Goal: Communication & Community: Answer question/provide support

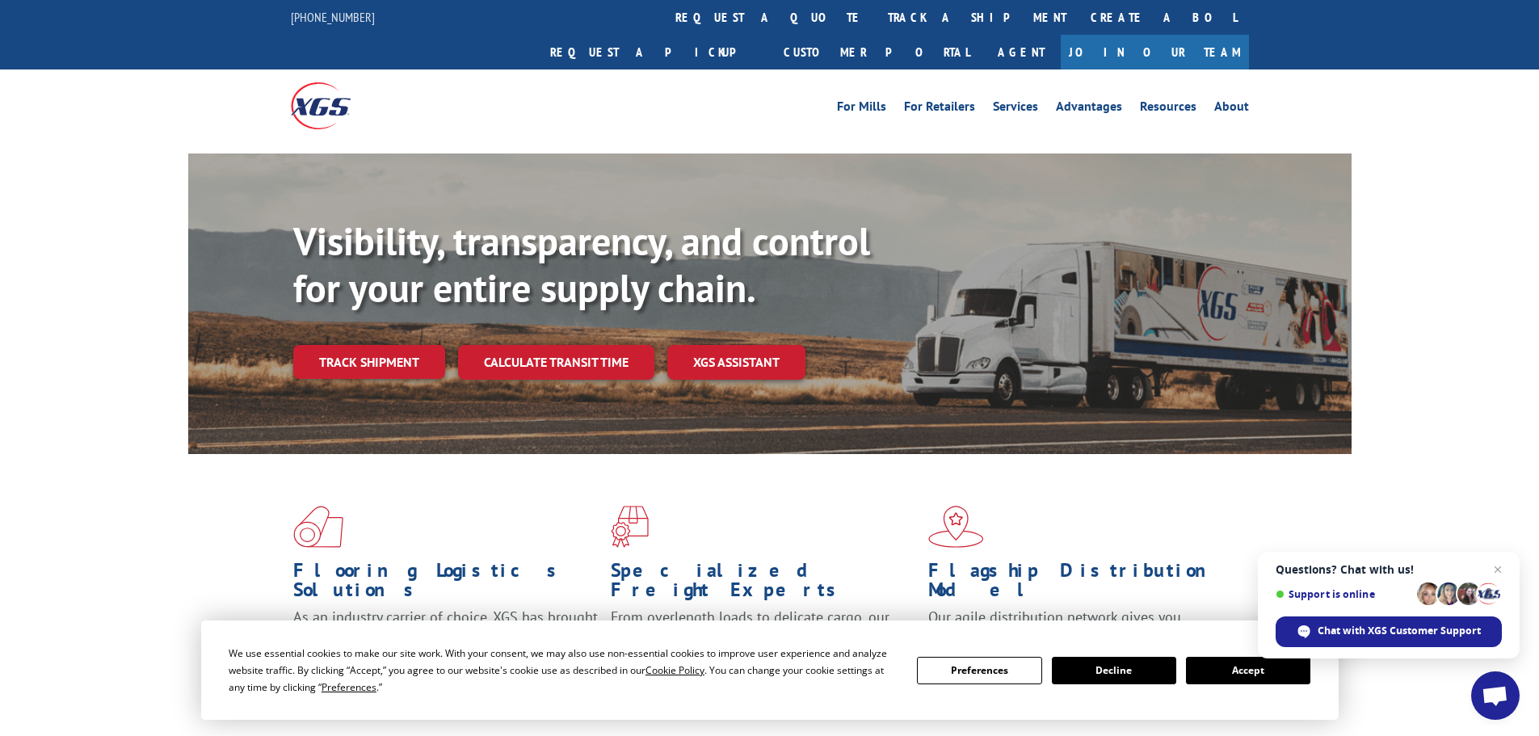
click at [1506, 708] on span "Open chat" at bounding box center [1495, 697] width 27 height 23
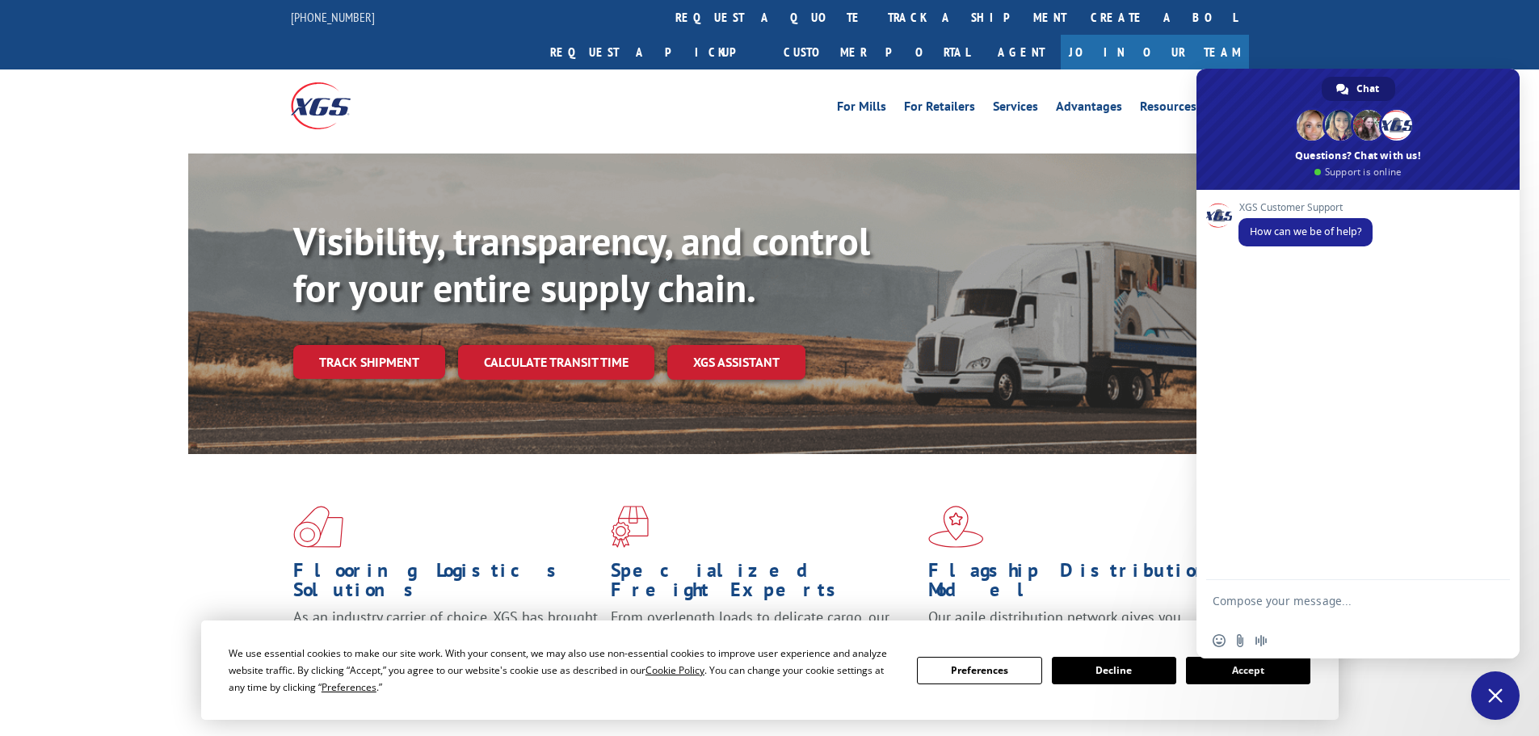
click at [1243, 673] on button "Accept" at bounding box center [1248, 670] width 124 height 27
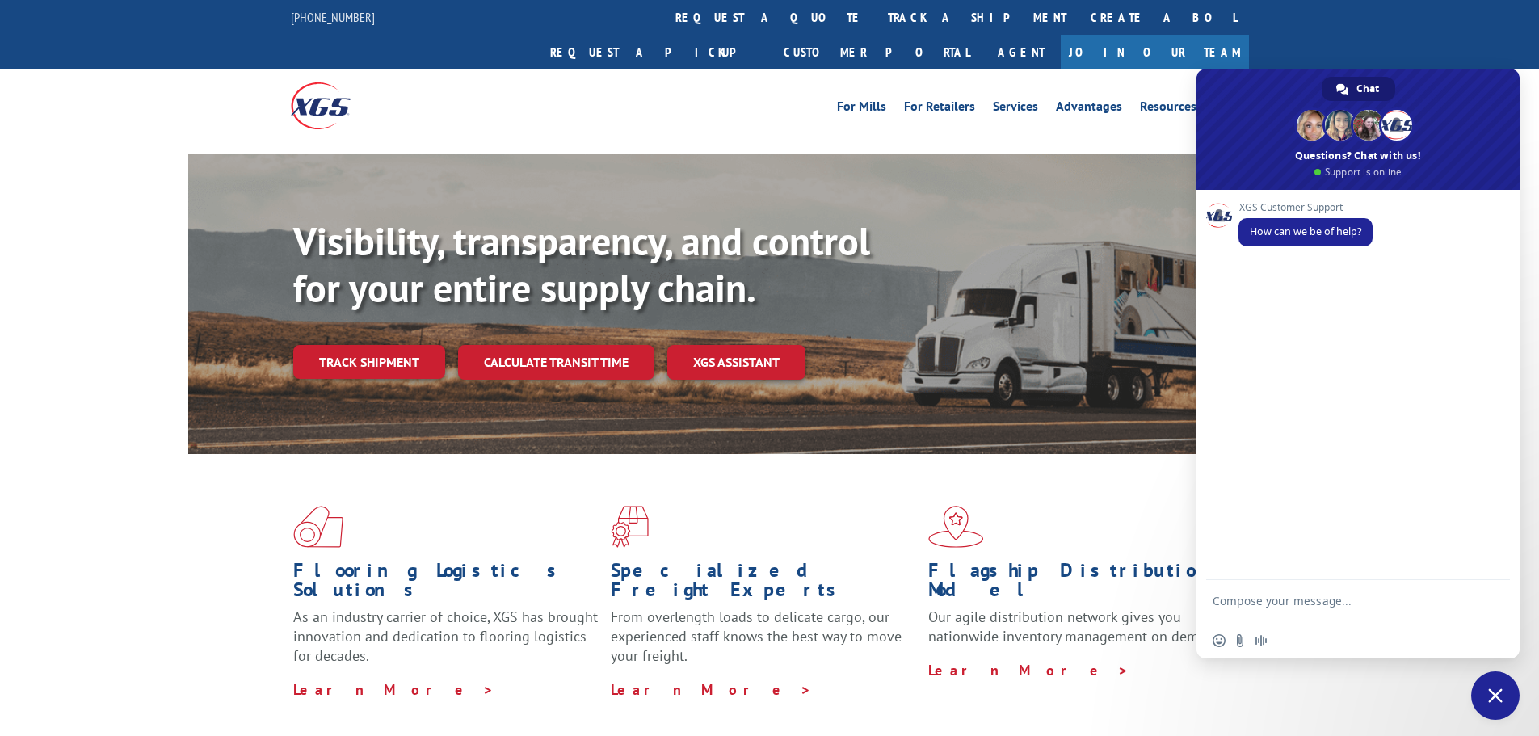
click at [1290, 604] on textarea "Compose your message..." at bounding box center [1340, 608] width 255 height 29
type textarea "Good Morning, This is [PERSON_NAME] at Home Depot 4014 inquiring about PO 14546…"
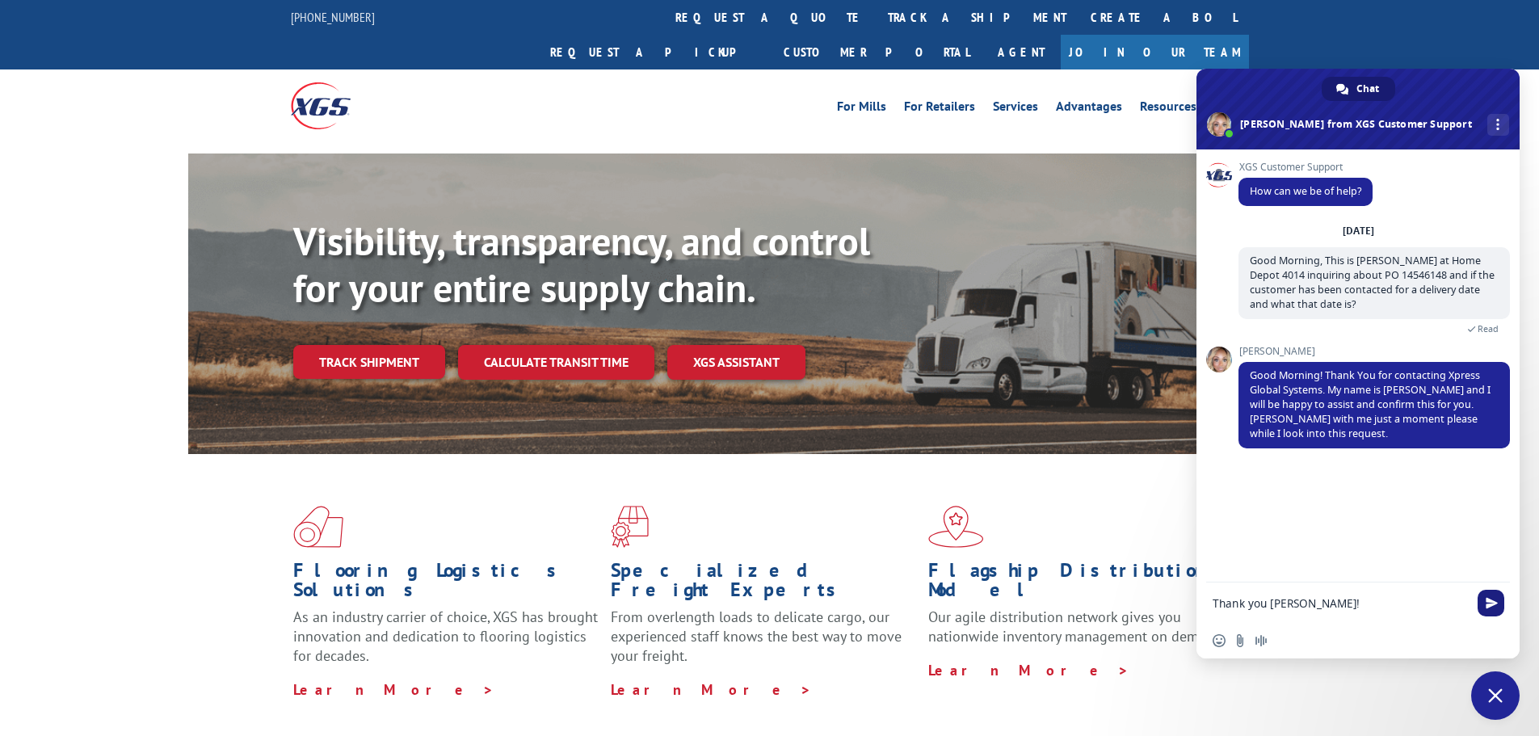
type textarea "Thank you [PERSON_NAME]!"
click at [1497, 613] on span "Send" at bounding box center [1491, 603] width 27 height 27
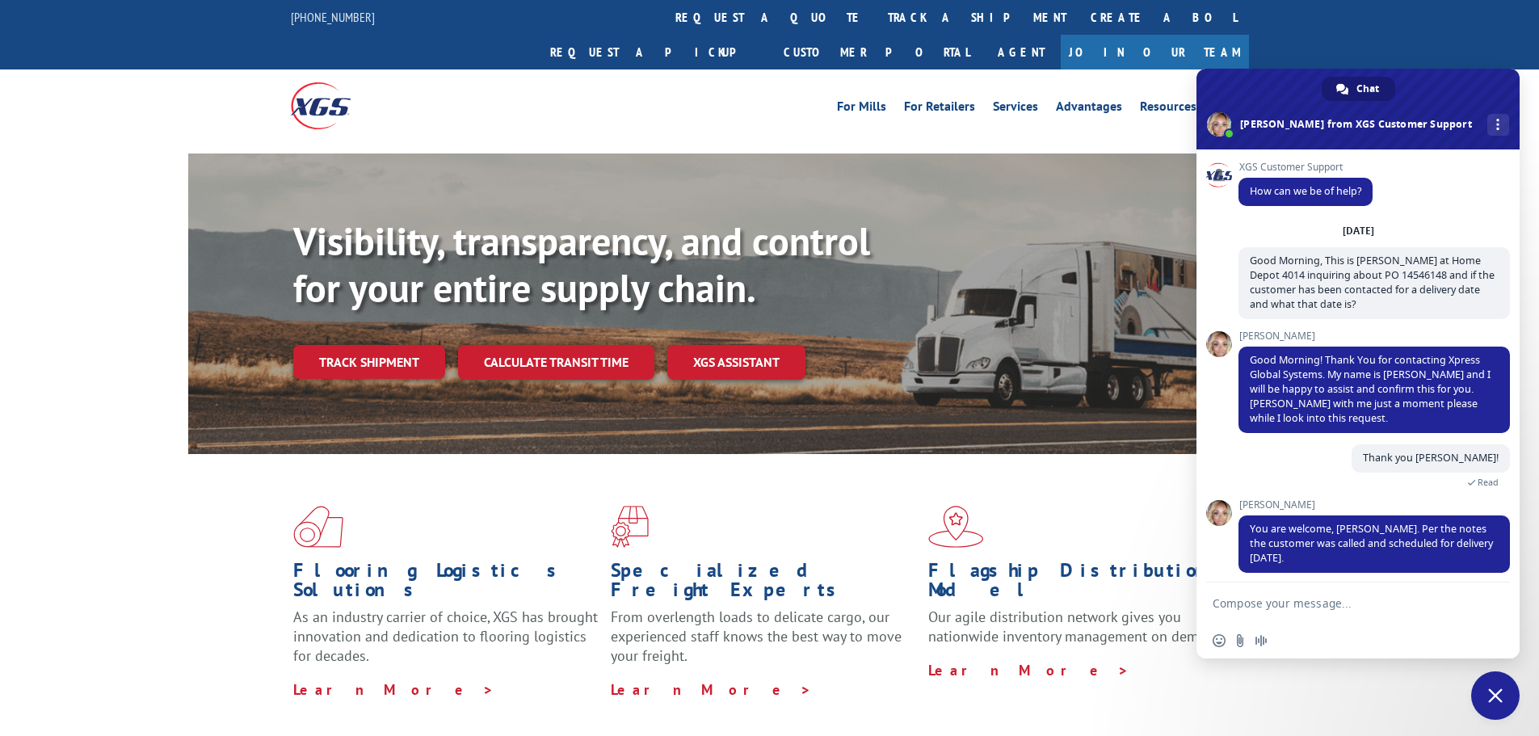
click at [1273, 600] on textarea "Compose your message..." at bounding box center [1340, 603] width 255 height 15
type textarea "Can you please check this PO as well. 14546147? It is for the same customer."
click at [1489, 599] on span "Send" at bounding box center [1492, 601] width 12 height 12
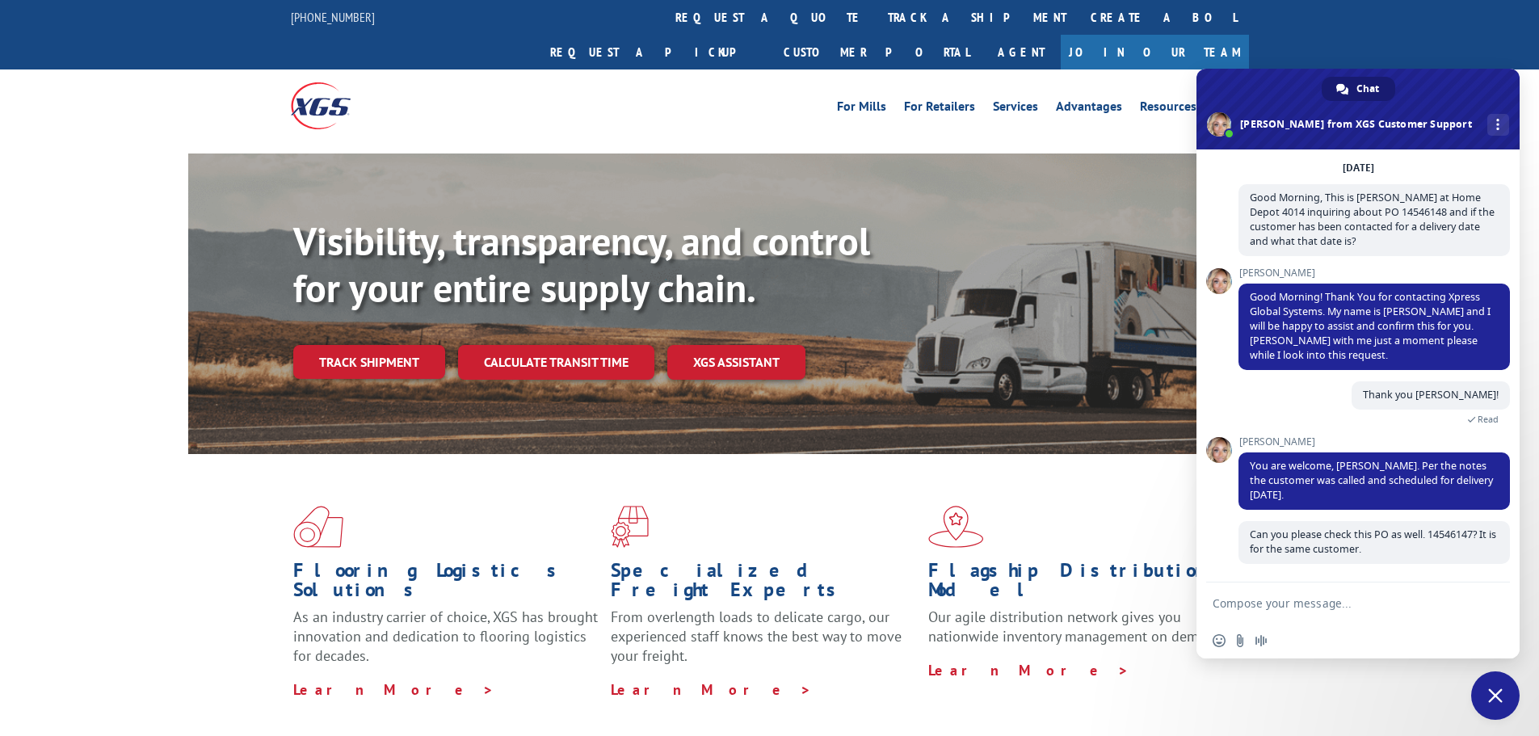
scroll to position [63, 0]
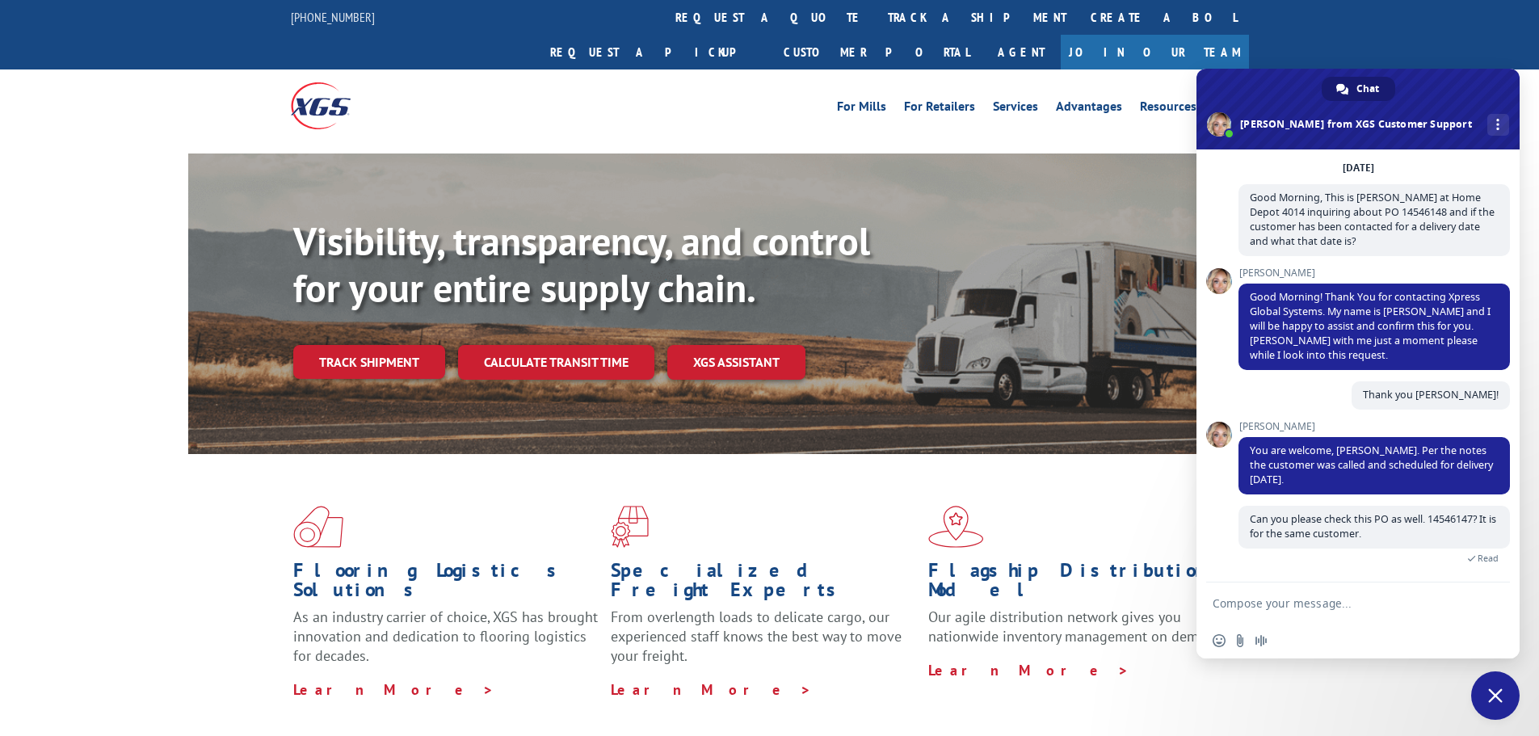
click at [1362, 603] on textarea "Compose your message..." at bounding box center [1340, 603] width 255 height 15
type textarea "O"
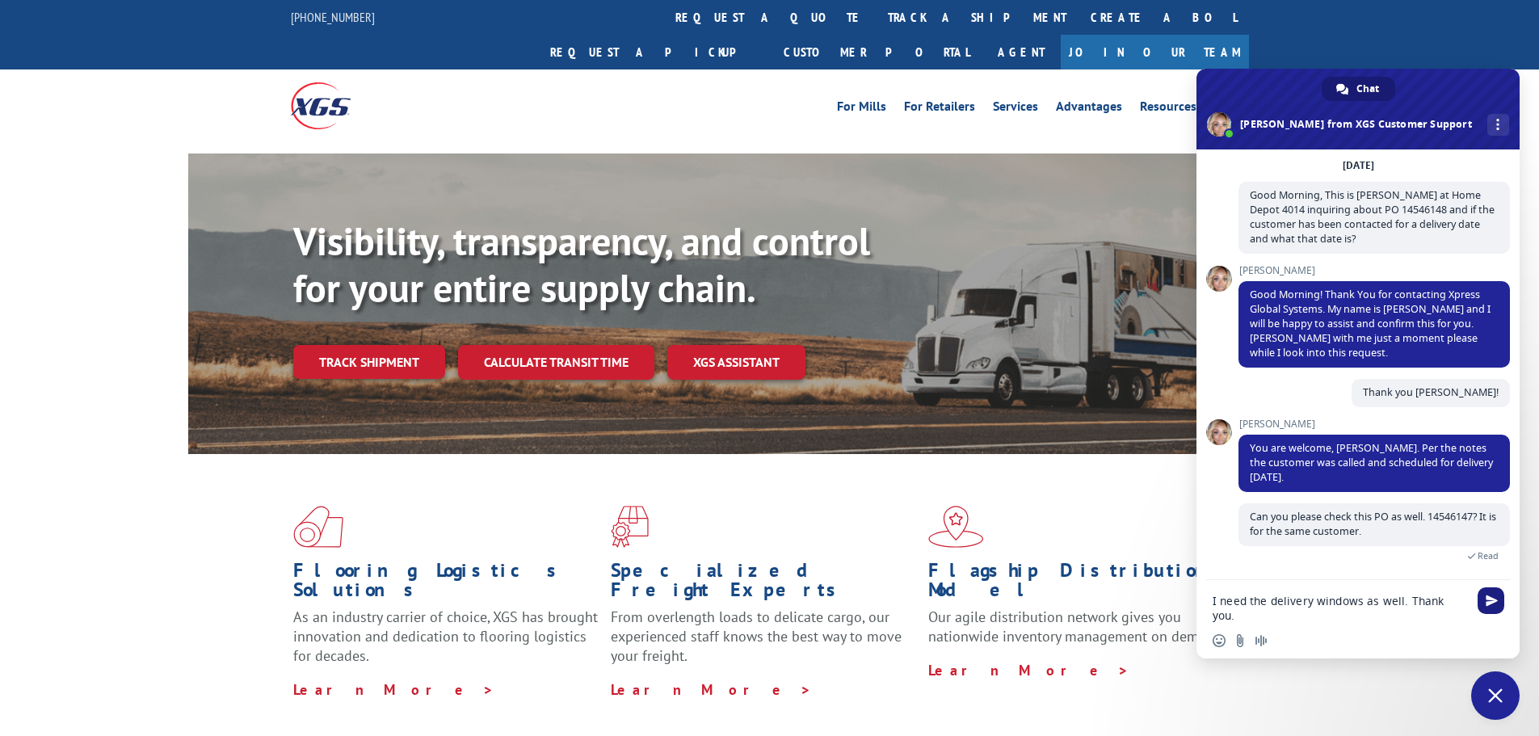
type textarea "I need the delivery windows as well. Thank you."
click at [1495, 604] on span "Send" at bounding box center [1492, 601] width 12 height 12
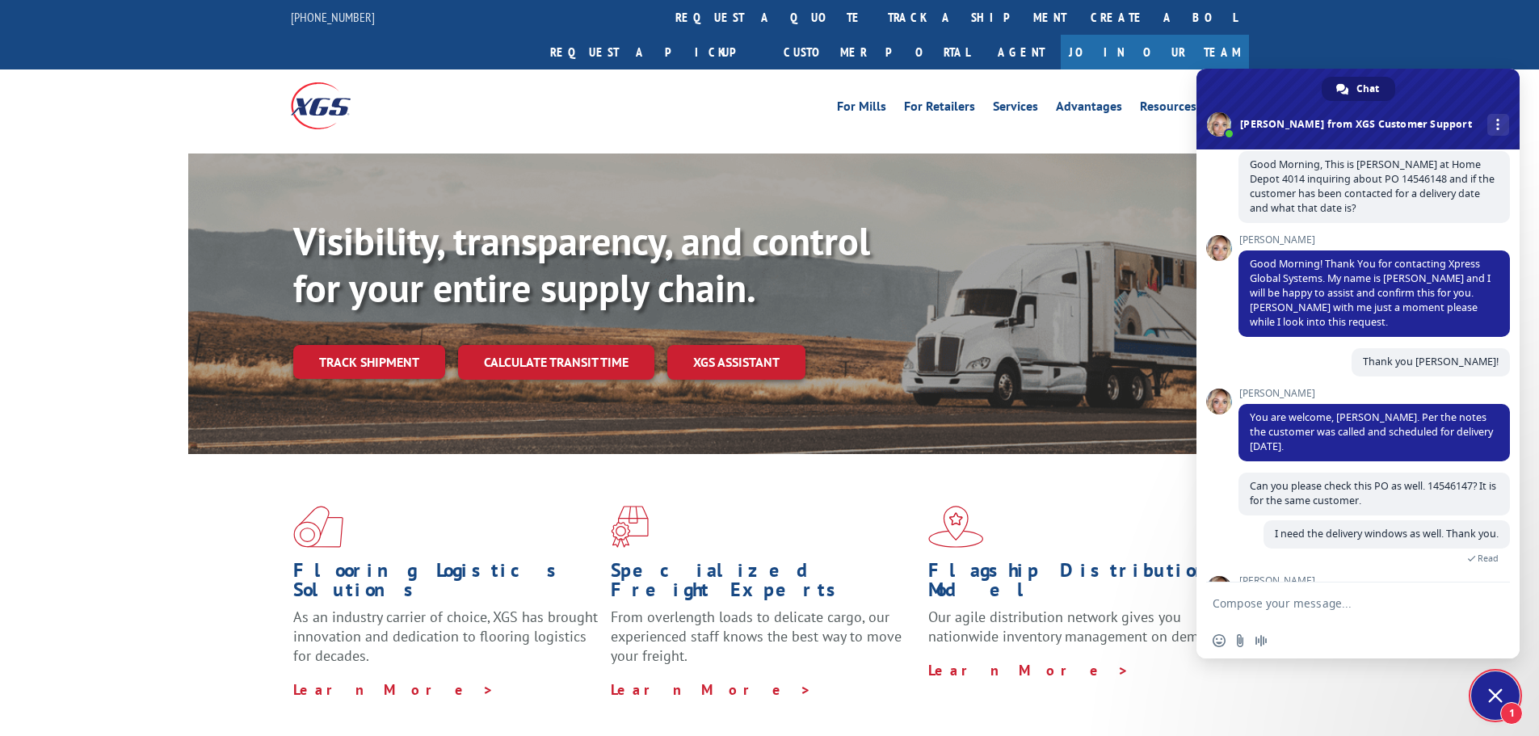
scroll to position [181, 0]
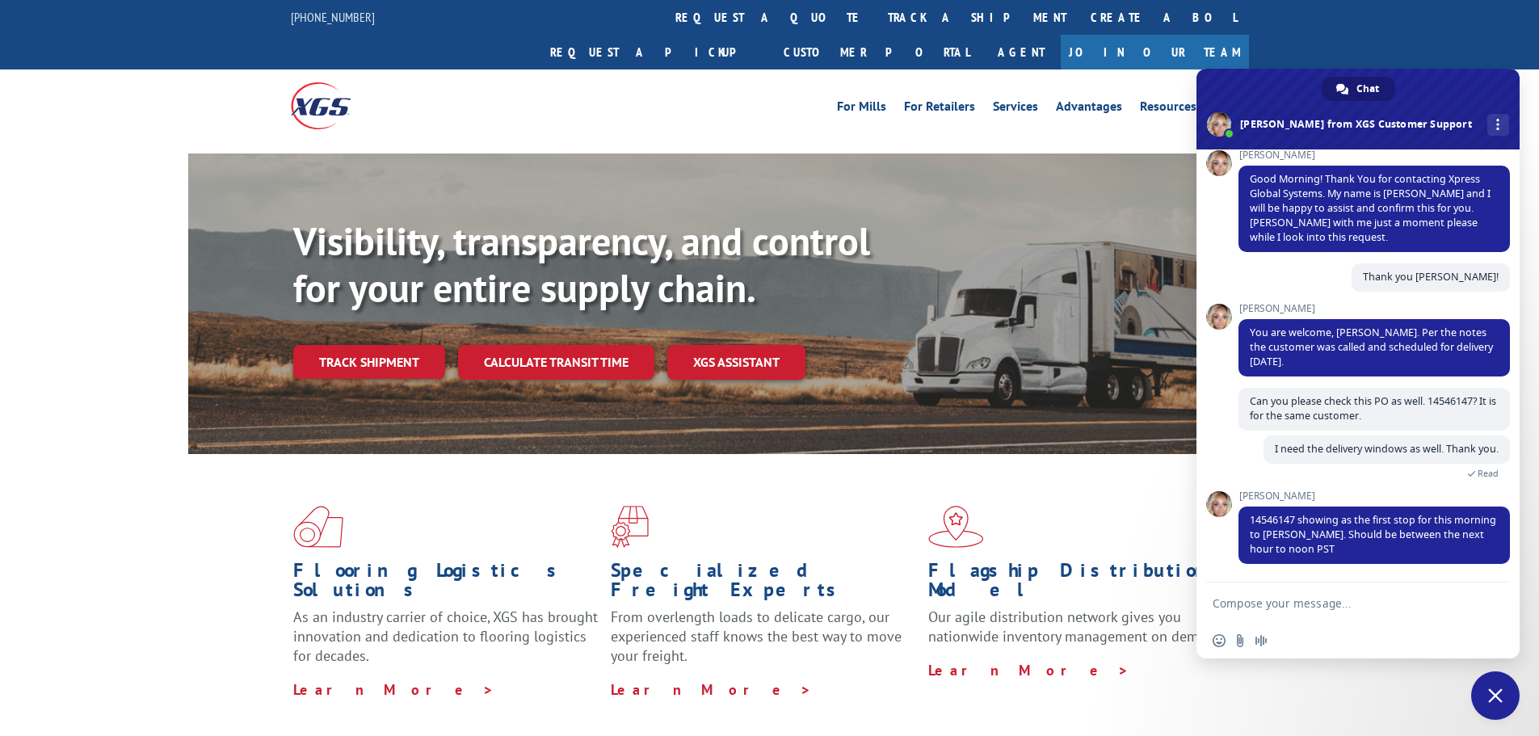
click at [1288, 606] on textarea "Compose your message..." at bounding box center [1340, 603] width 255 height 15
type textarea "What about the other po?"
click at [1489, 605] on span "Send" at bounding box center [1492, 603] width 12 height 12
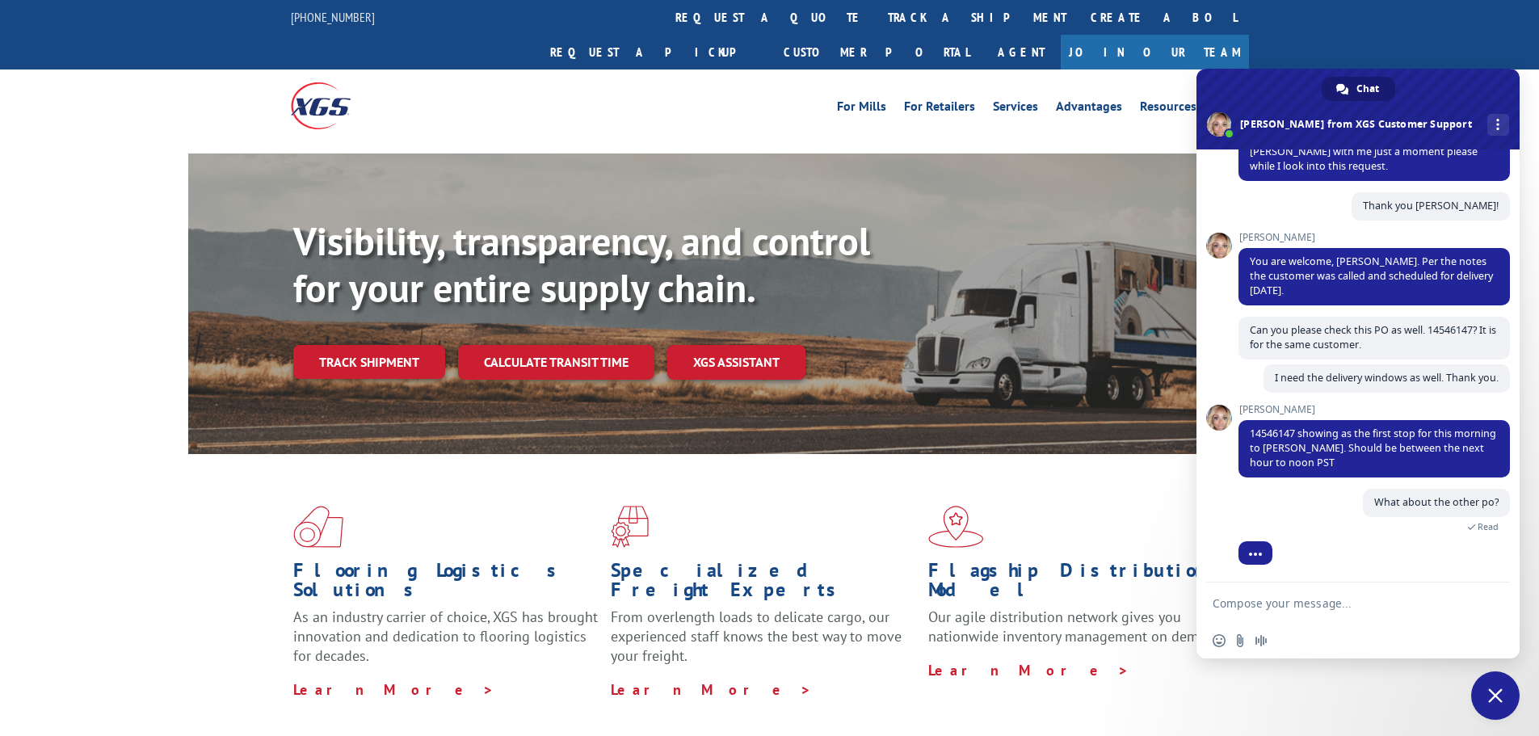
scroll to position [276, 0]
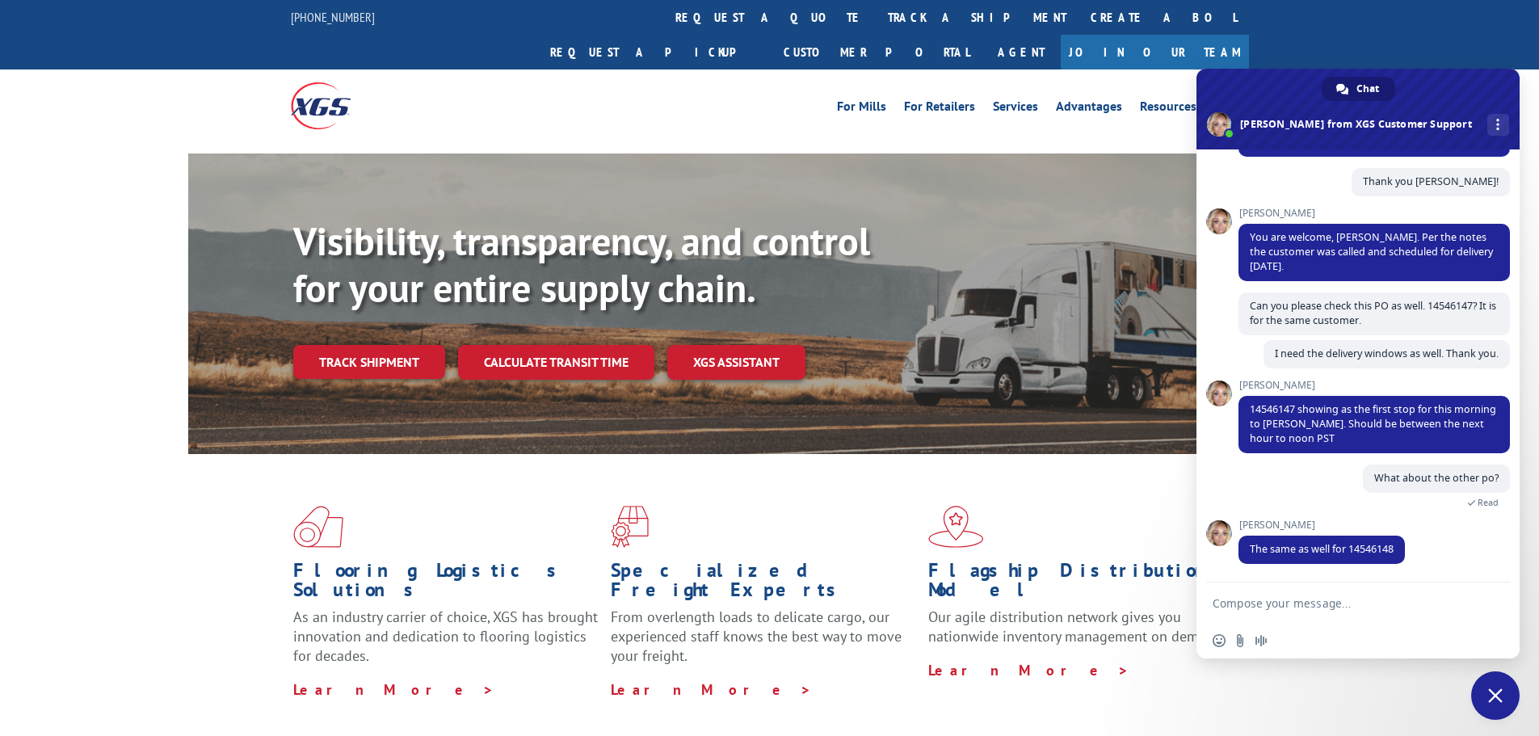
click at [1332, 609] on textarea "Compose your message..." at bounding box center [1340, 603] width 255 height 15
type textarea "[PERSON_NAME], this is stellar! Thank you so much!"
click at [1497, 603] on span "Send" at bounding box center [1492, 603] width 12 height 12
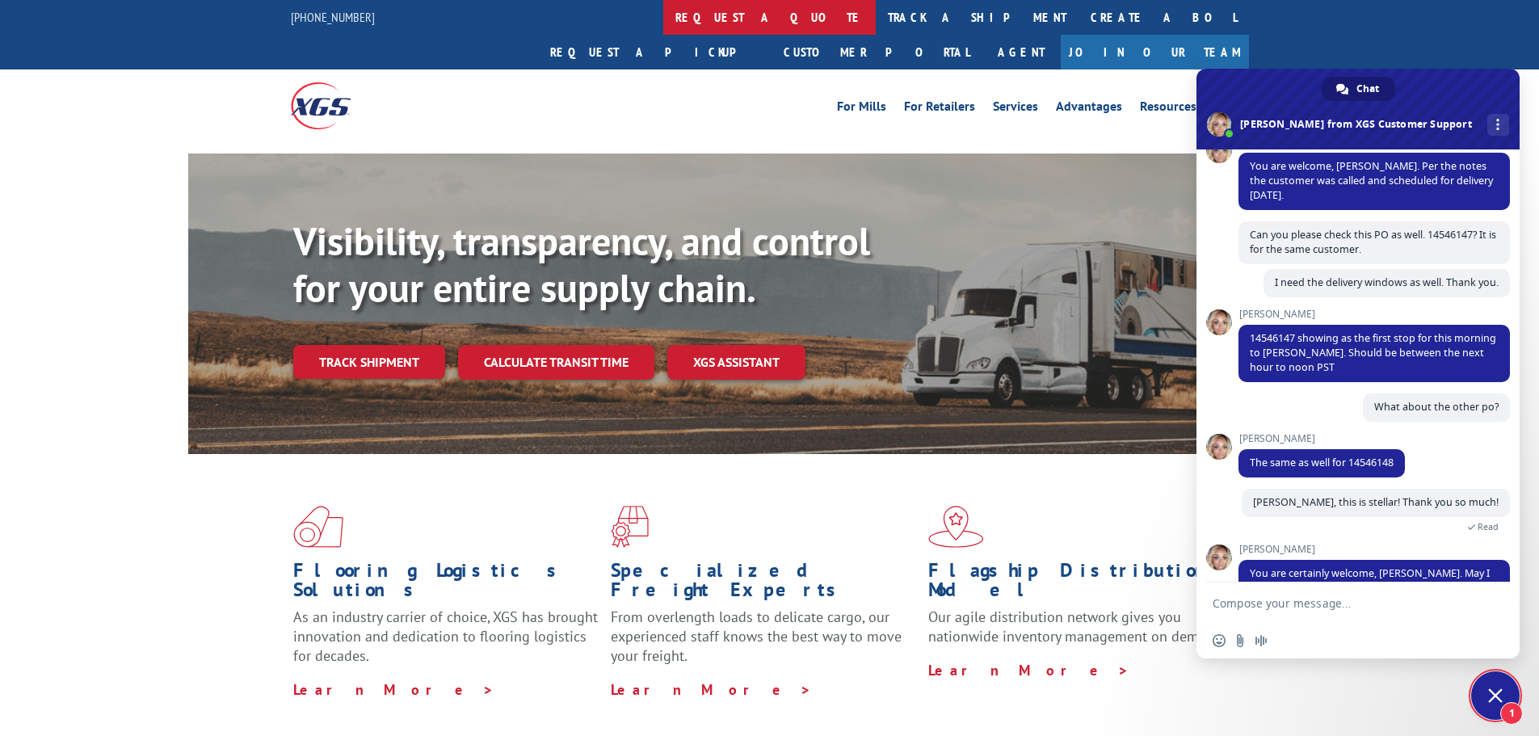
scroll to position [386, 0]
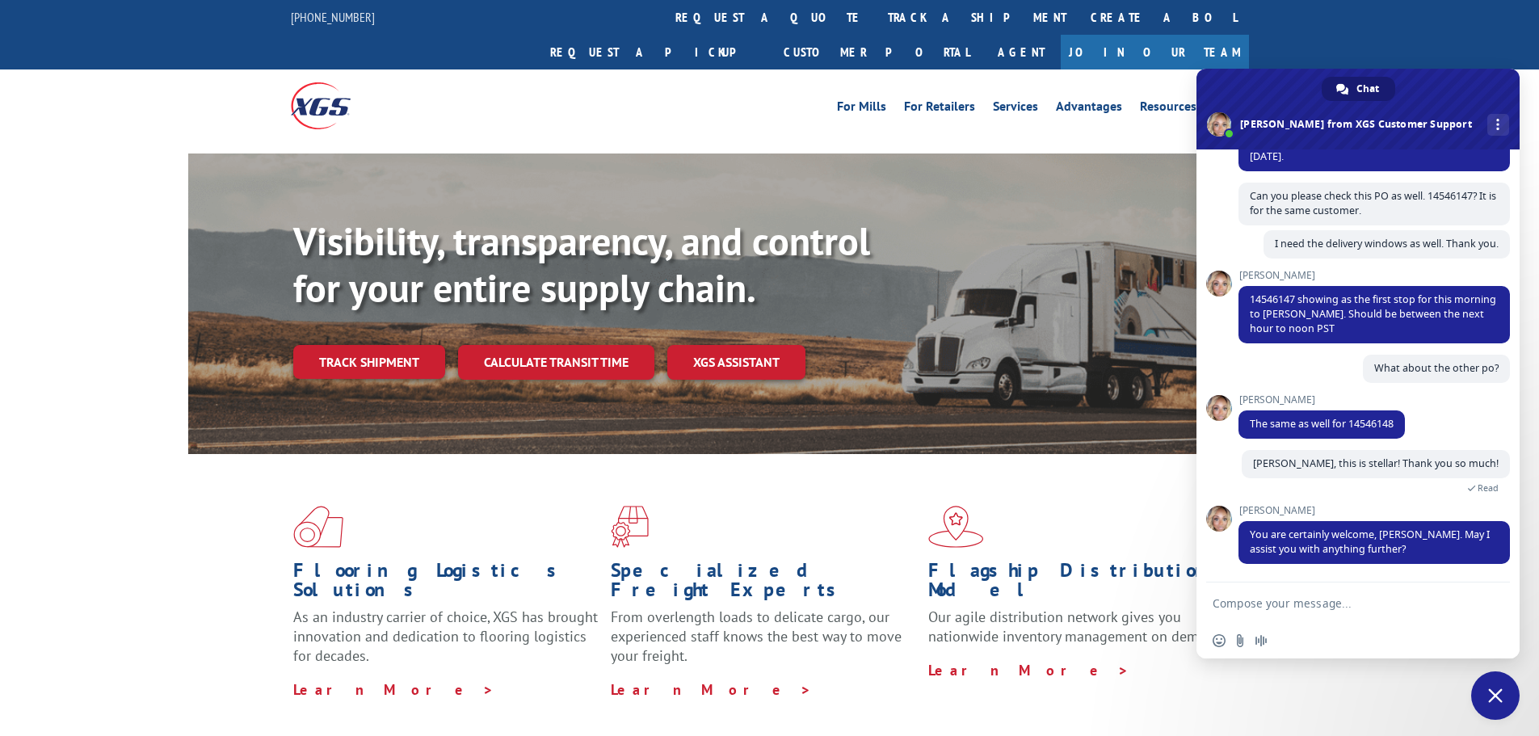
click at [1270, 599] on textarea "Compose your message..." at bounding box center [1340, 603] width 255 height 15
type textarea "n"
type textarea "Nope, just the survey! I got you girl!"
click at [1488, 602] on span "Send" at bounding box center [1492, 603] width 12 height 12
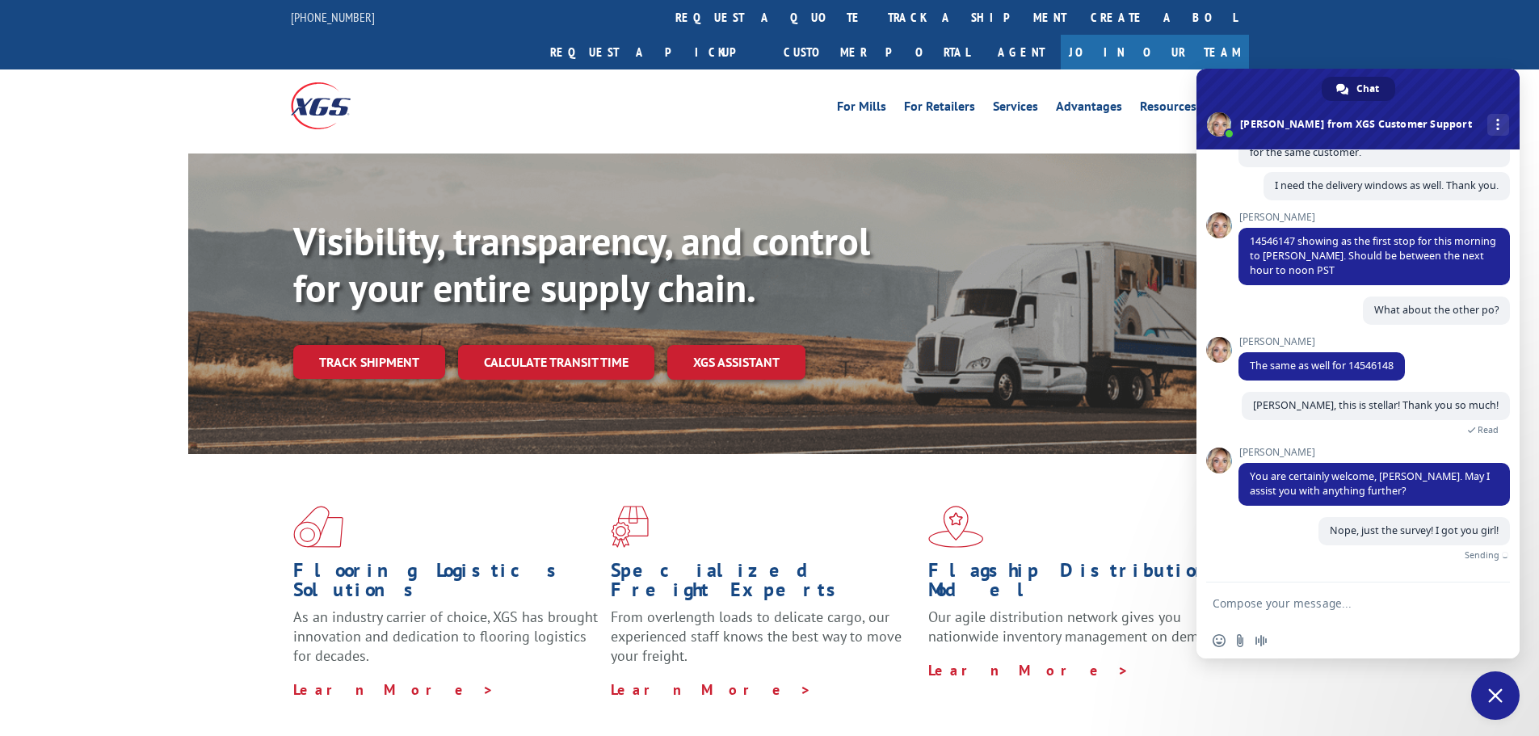
scroll to position [426, 0]
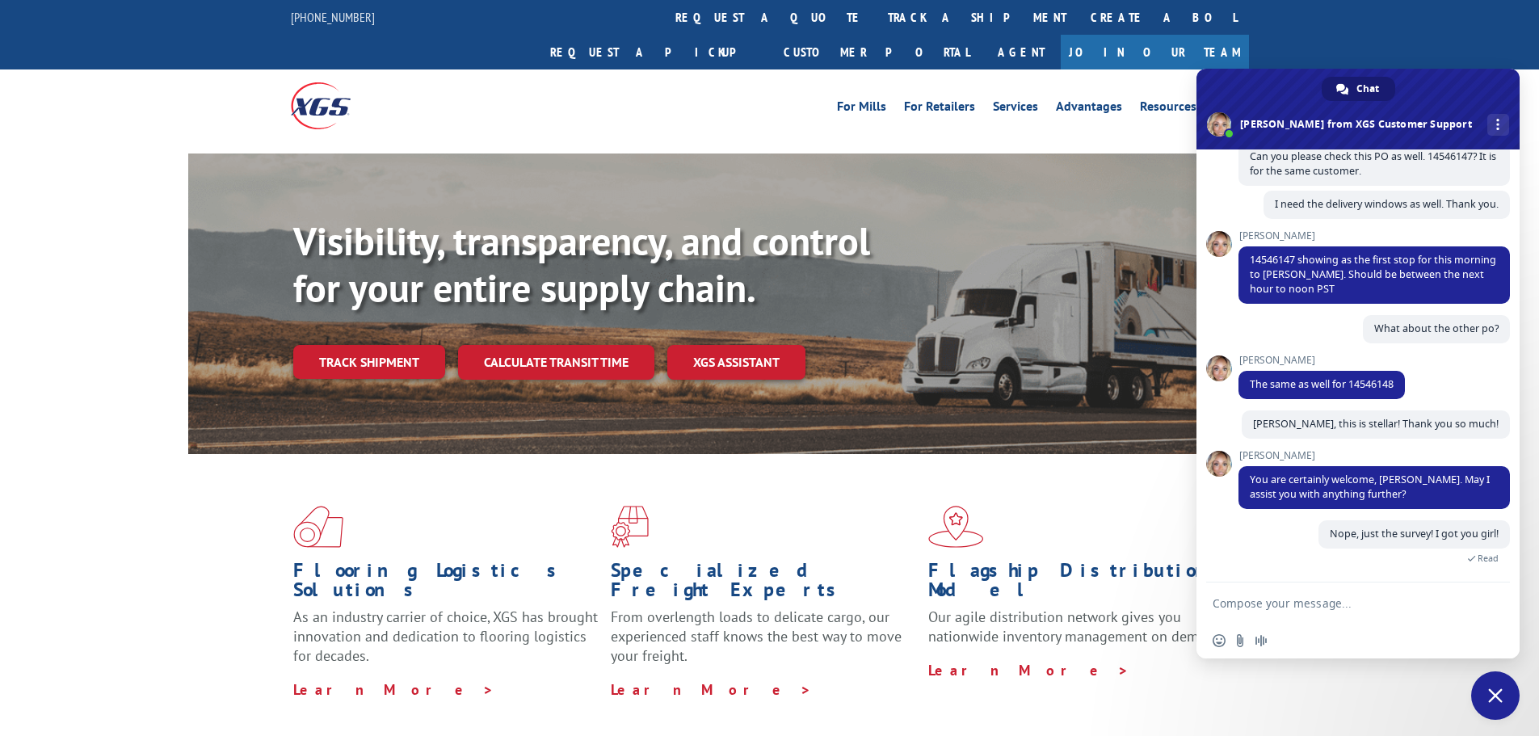
click at [1291, 604] on textarea "Compose your message..." at bounding box center [1340, 603] width 255 height 15
type textarea "Have a great day!"
click at [1492, 604] on span "Send" at bounding box center [1492, 603] width 12 height 12
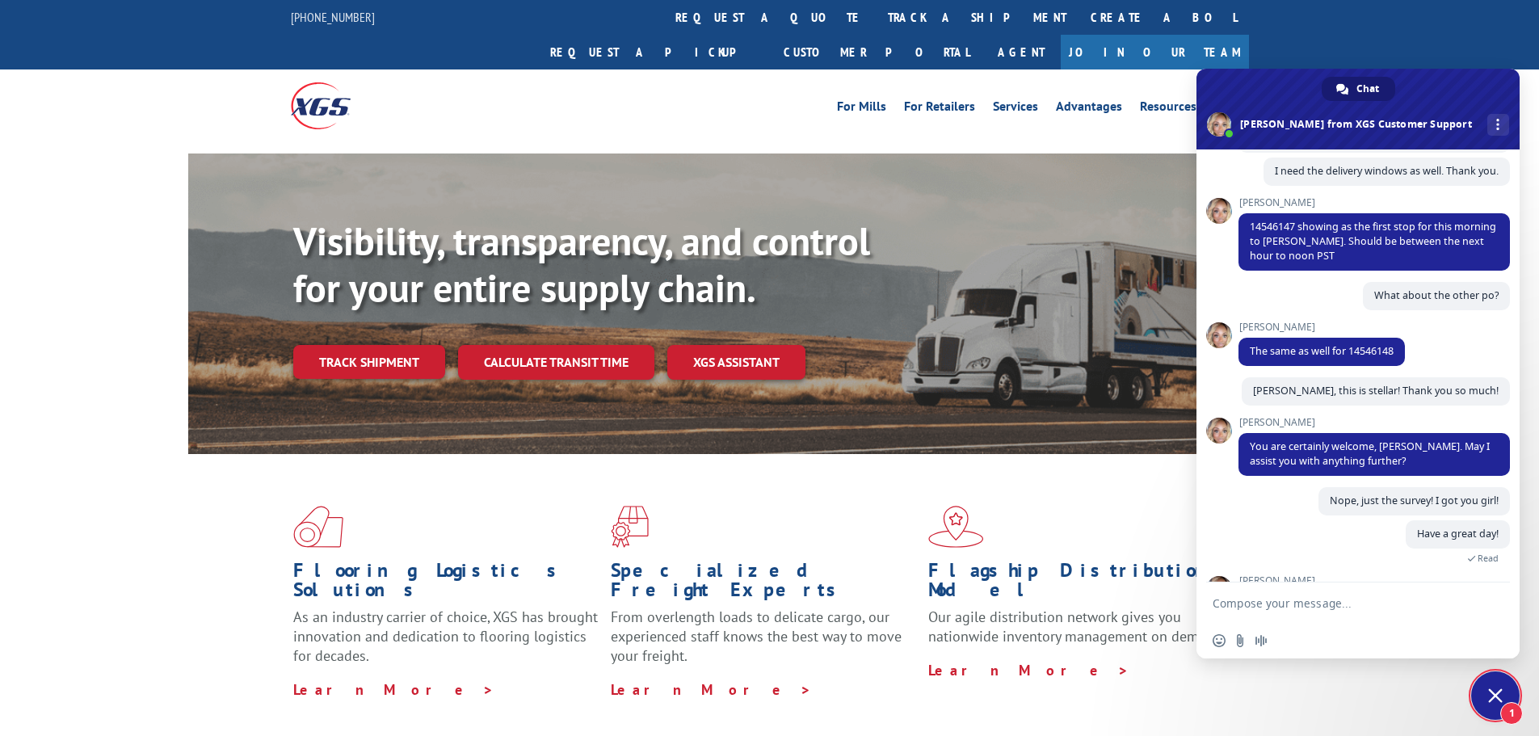
scroll to position [636, 0]
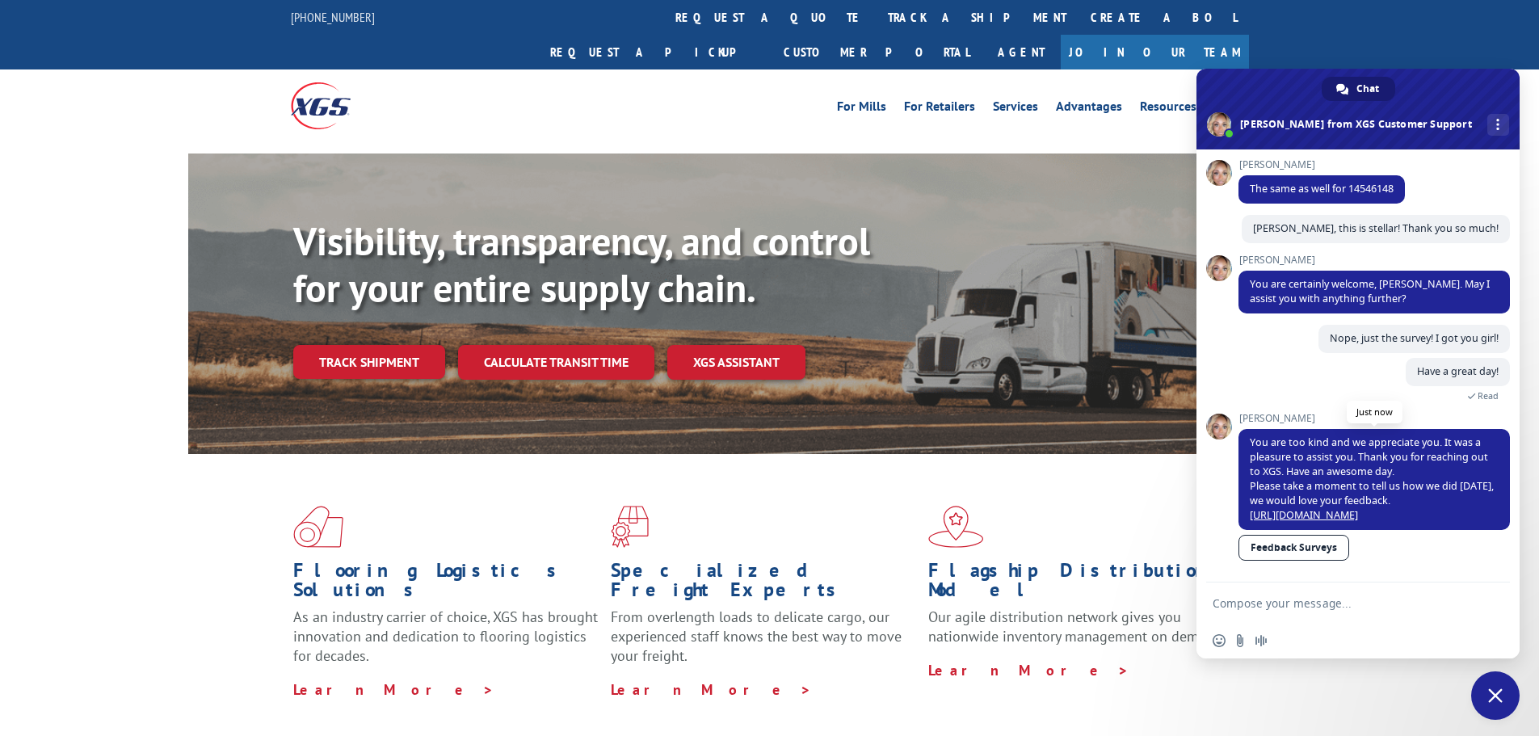
click at [1278, 513] on link "[URL][DOMAIN_NAME]" at bounding box center [1304, 515] width 108 height 14
click at [1279, 605] on textarea "Compose your message..." at bounding box center [1340, 603] width 255 height 15
type textarea "d"
click at [1221, 642] on span "Insert an emoji" at bounding box center [1219, 640] width 13 height 13
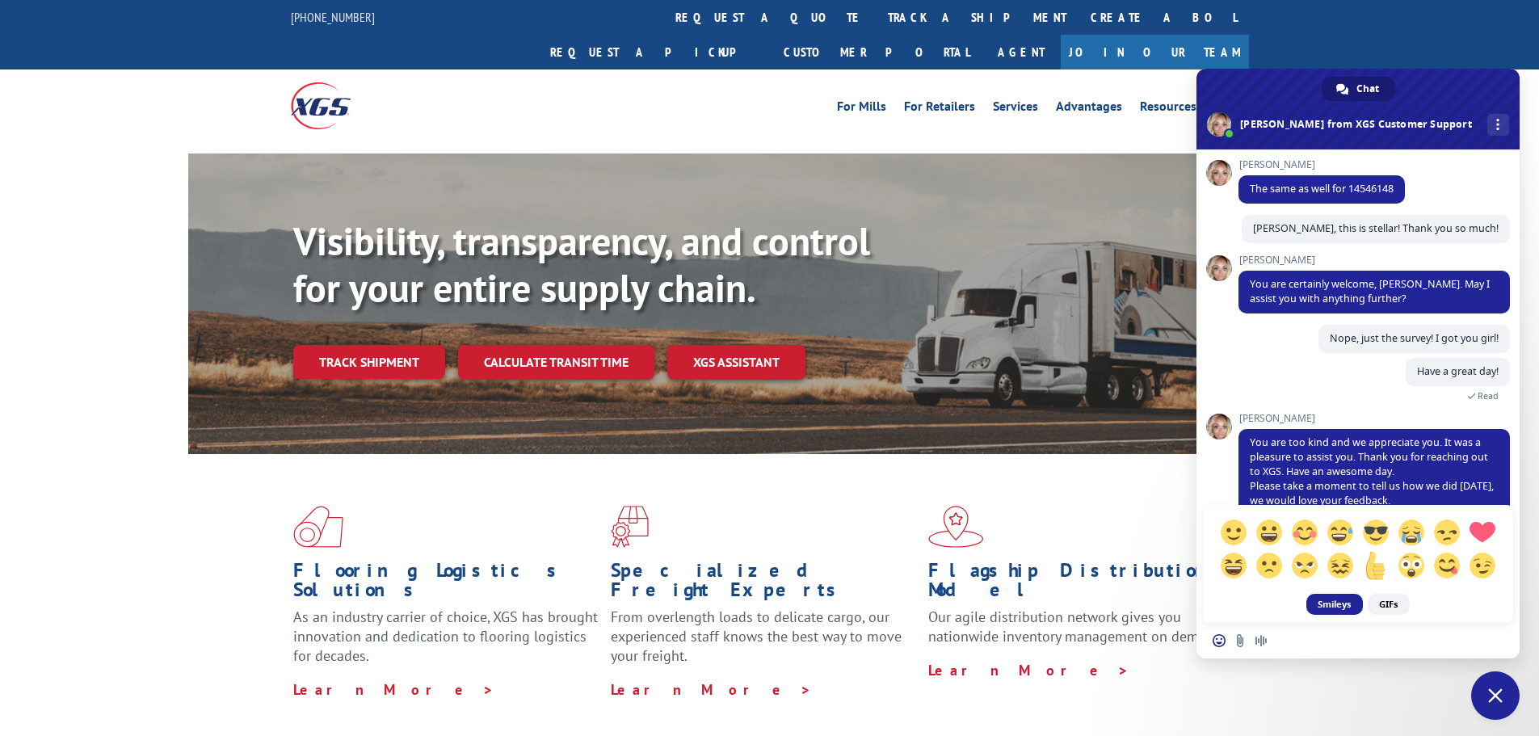
click at [1383, 573] on span at bounding box center [1376, 565] width 28 height 28
type textarea "DONE! [+1]"
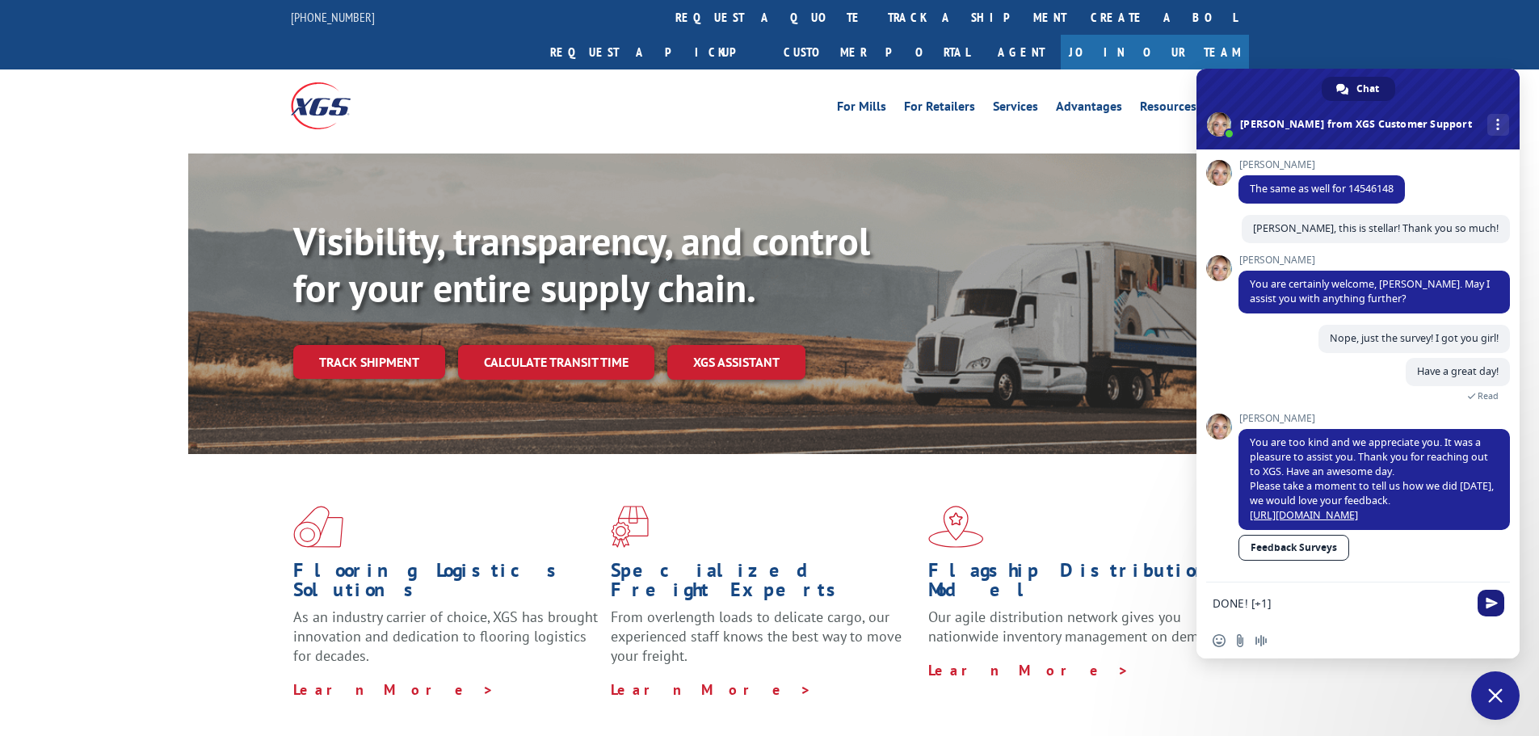
click at [1504, 600] on span "Send" at bounding box center [1491, 603] width 27 height 27
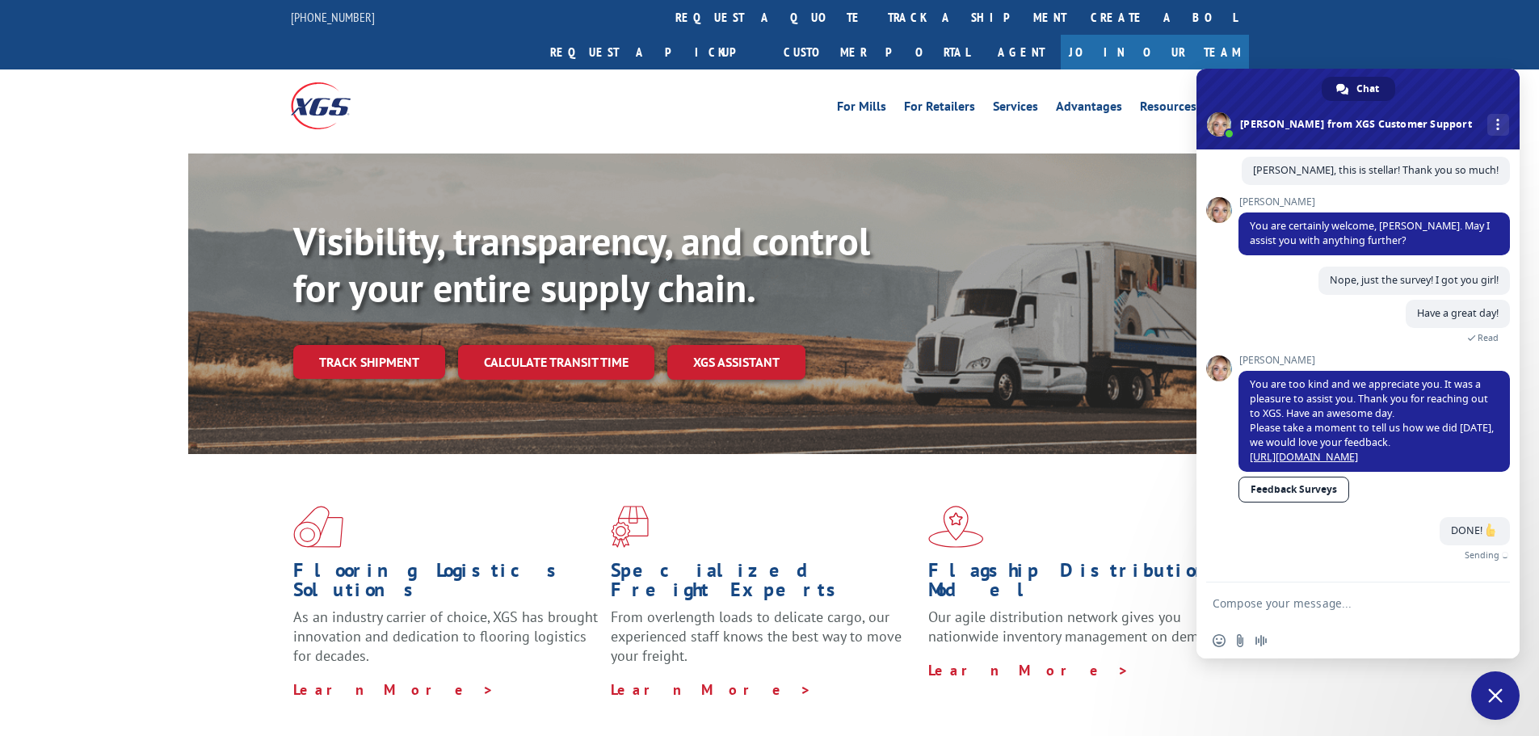
scroll to position [676, 0]
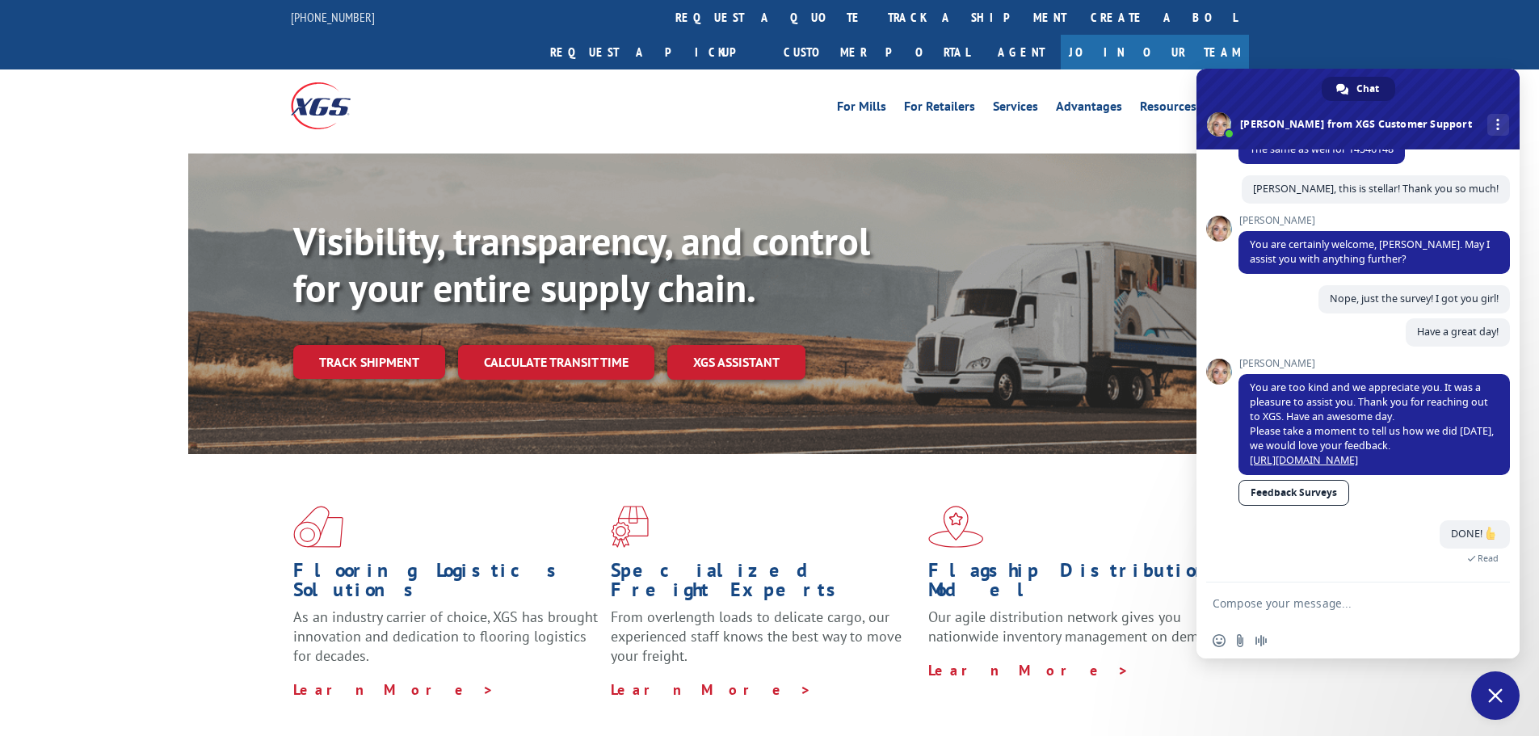
click at [1493, 696] on span "Close chat" at bounding box center [1496, 696] width 15 height 15
